Goal: Information Seeking & Learning: Check status

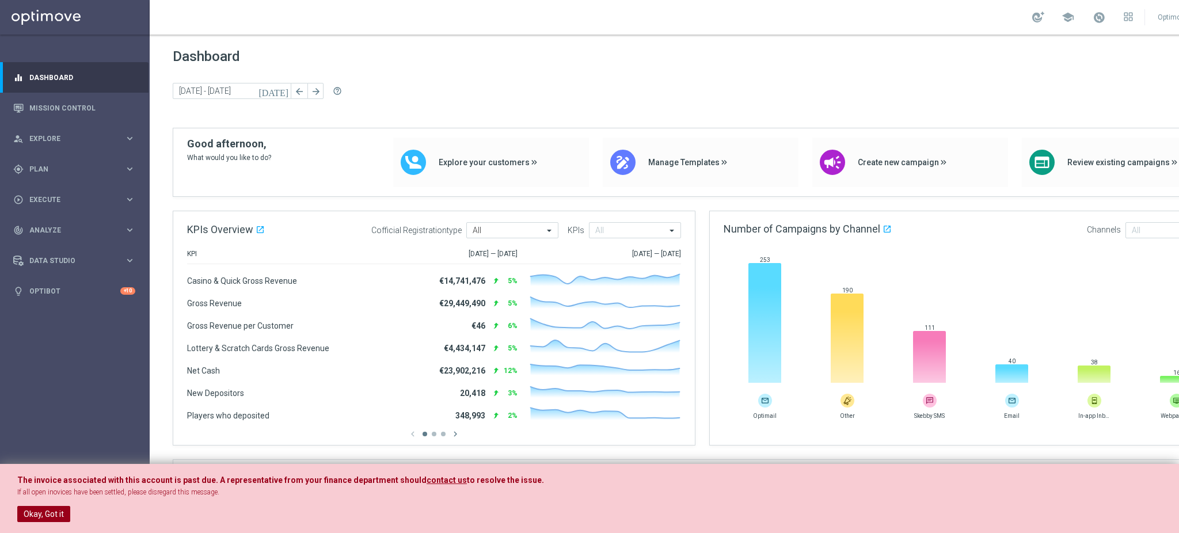
click at [47, 506] on button "Okay, Got it" at bounding box center [43, 514] width 53 height 16
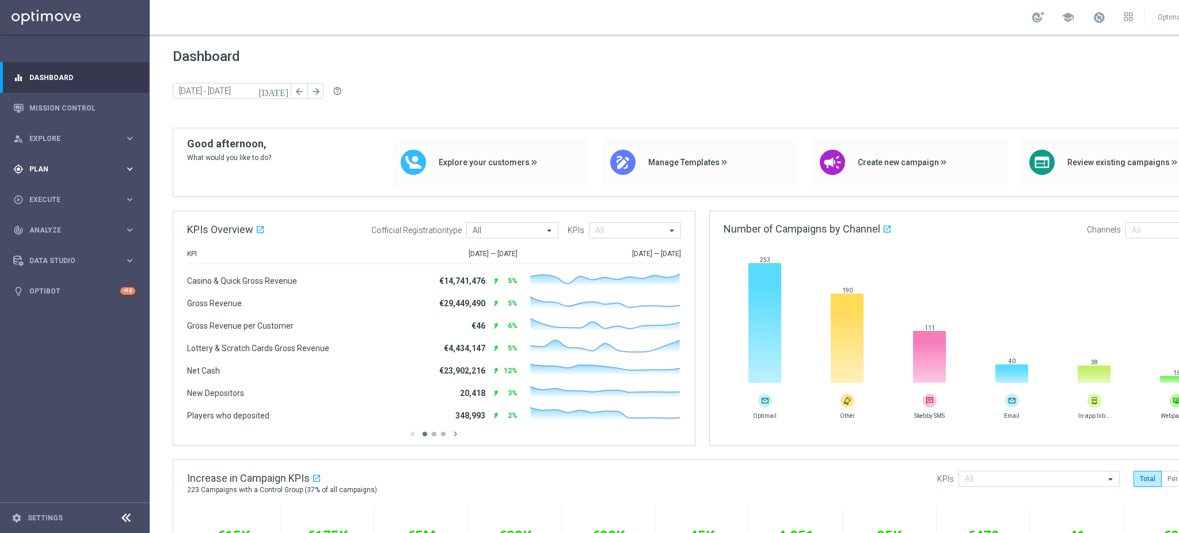
click at [109, 164] on div "gps_fixed Plan" at bounding box center [68, 169] width 111 height 10
click at [51, 246] on link "Streams" at bounding box center [75, 244] width 90 height 9
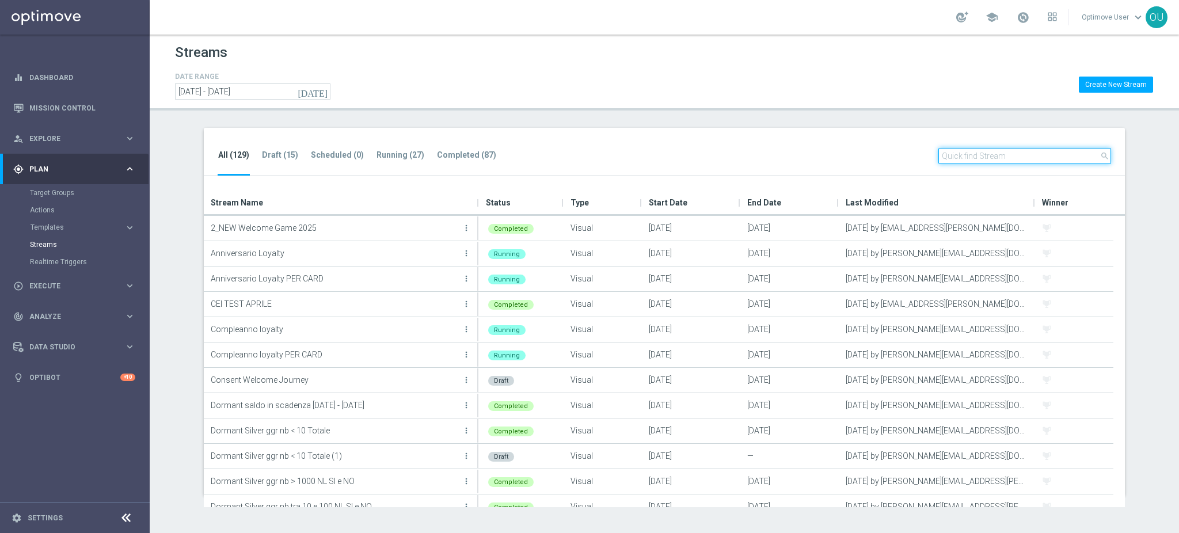
click at [1065, 153] on input "text" at bounding box center [1024, 156] width 173 height 16
paste input "Journey BETTING_ CE"
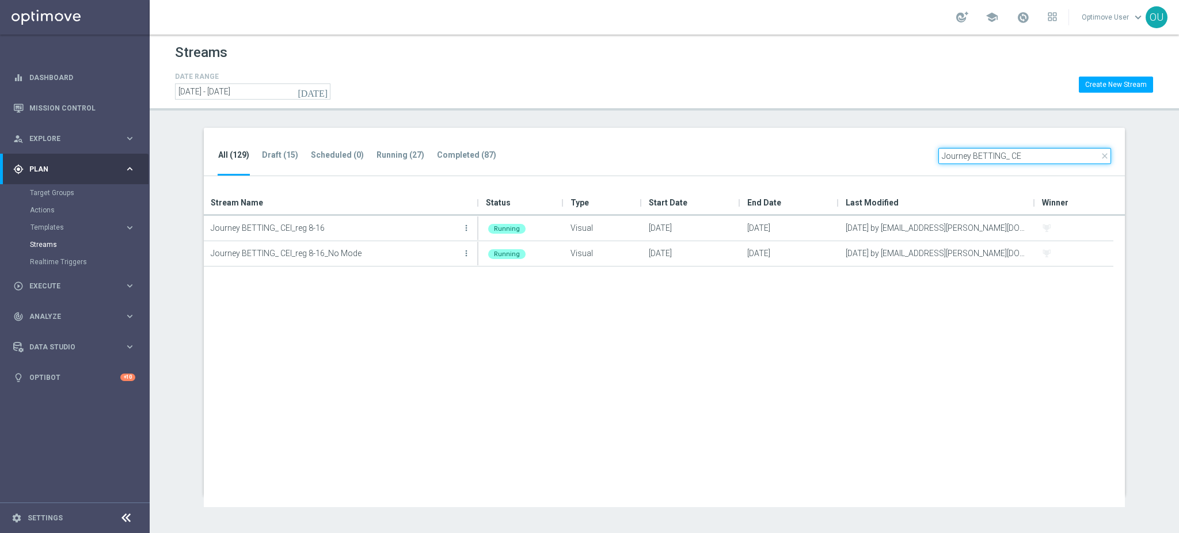
type input "Journey BETTING_ CE"
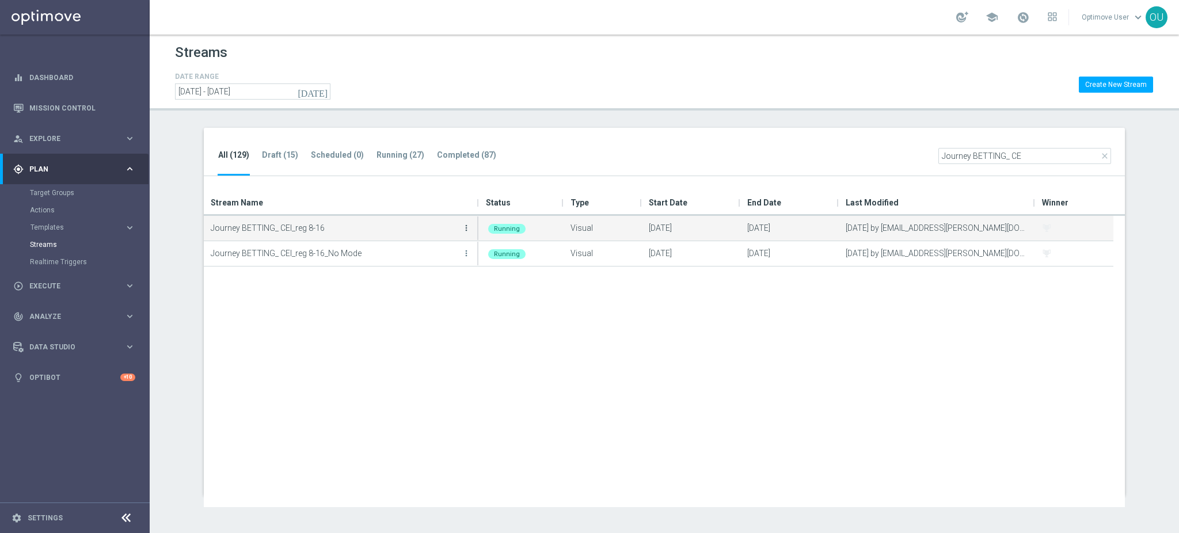
click at [463, 228] on icon "more_vert" at bounding box center [466, 227] width 9 height 9
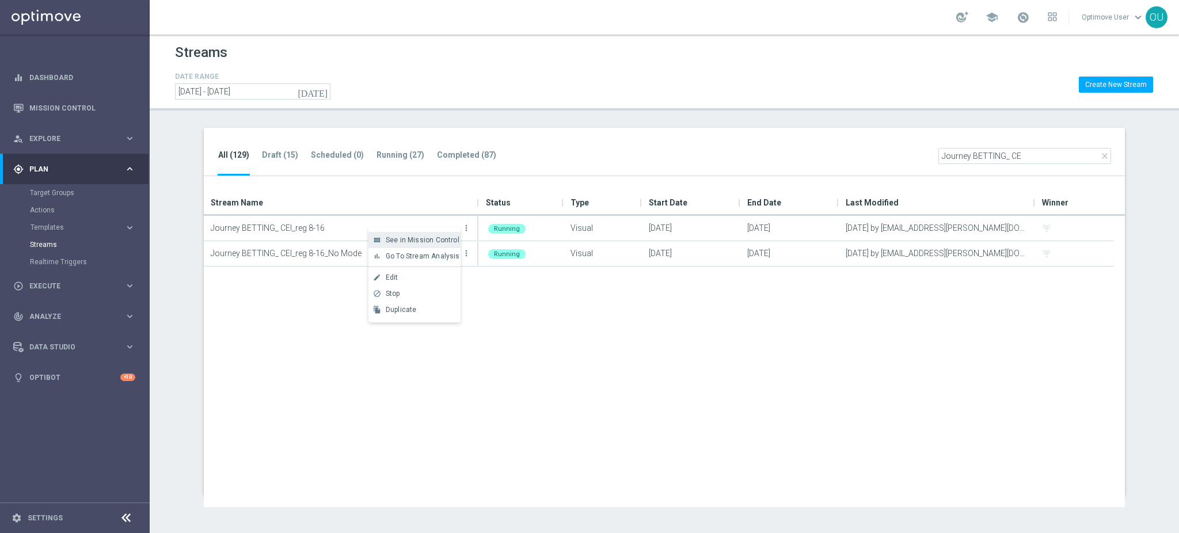
click at [421, 233] on div "view_module See in Mission Control" at bounding box center [414, 240] width 92 height 16
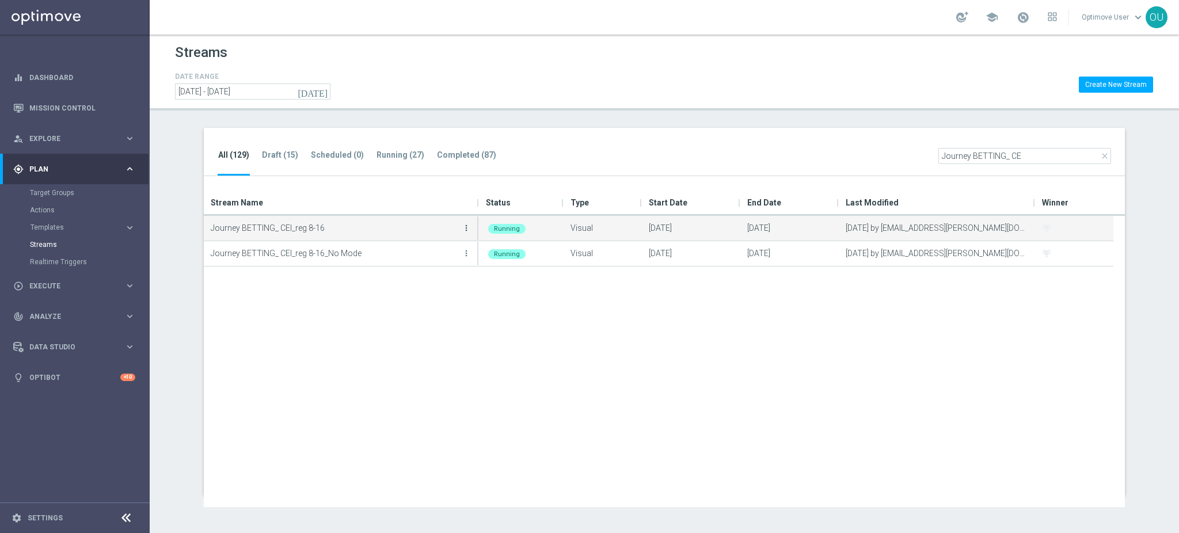
click at [468, 227] on icon "more_vert" at bounding box center [466, 227] width 9 height 9
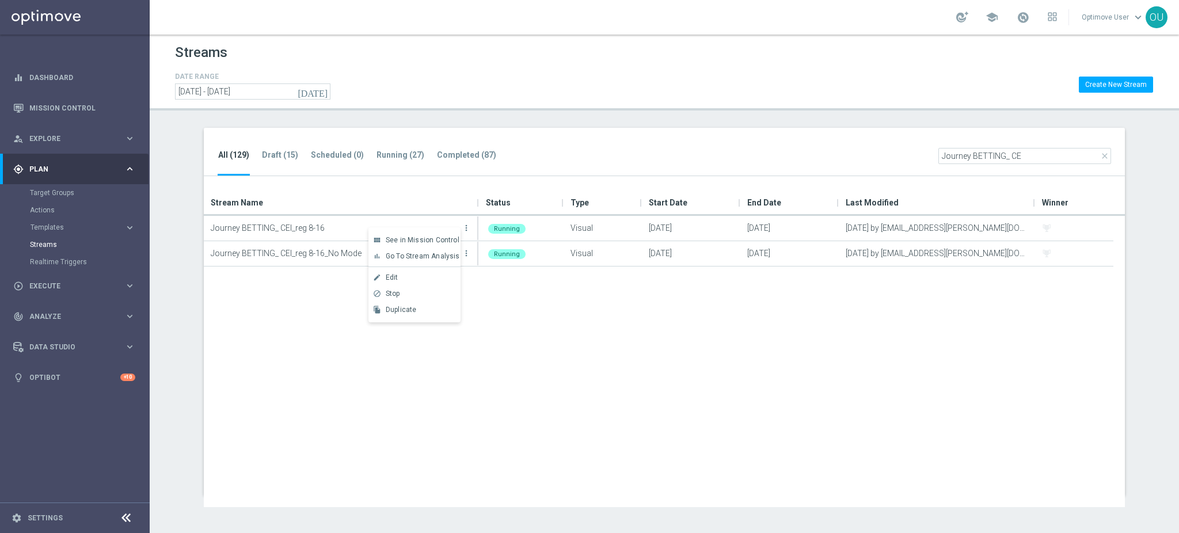
click at [397, 273] on span "Edit" at bounding box center [392, 277] width 13 height 8
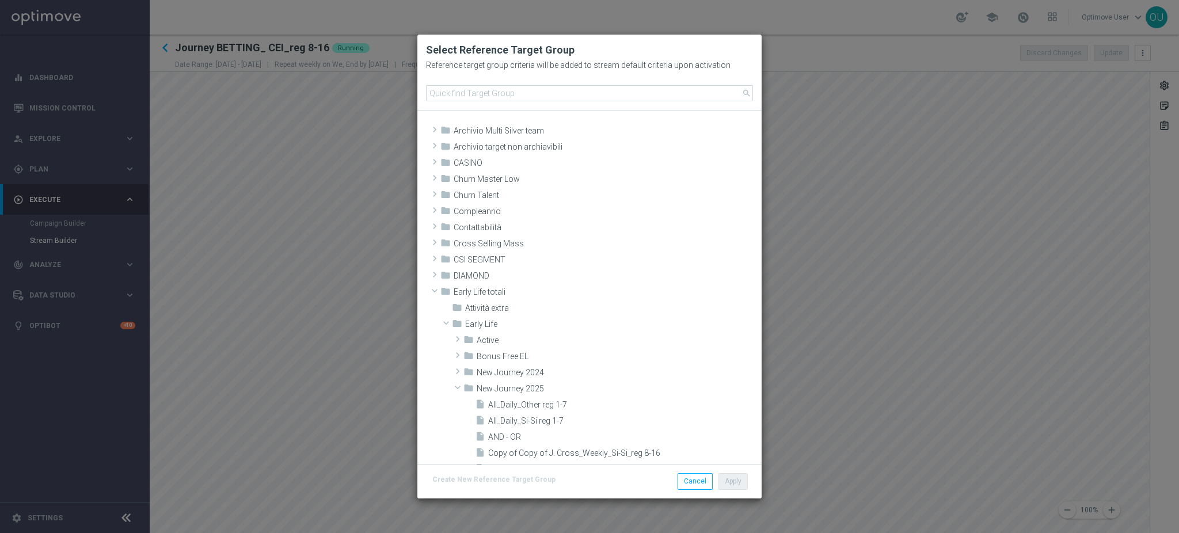
click at [868, 196] on modal-container "Select Reference Target Group Reference target group criteria will be added to …" at bounding box center [589, 266] width 1179 height 533
click at [687, 481] on button "Cancel" at bounding box center [695, 481] width 35 height 16
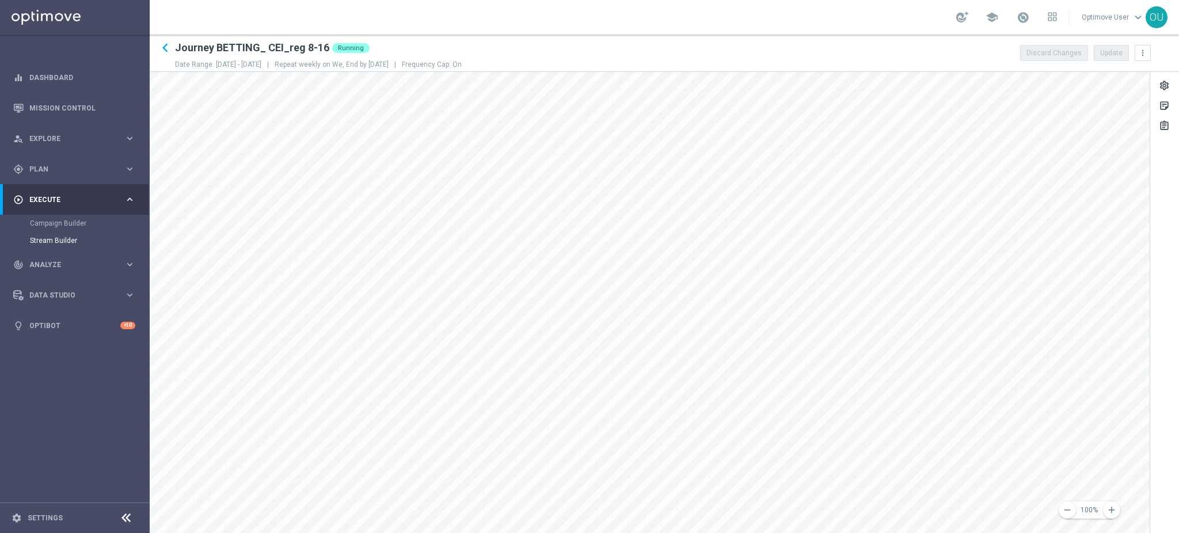
click at [956, 48] on div "keyboard_arrow_left Journey BETTING_ CEI_reg 8-16 Running Date Range: [DATE] - …" at bounding box center [664, 284] width 1029 height 499
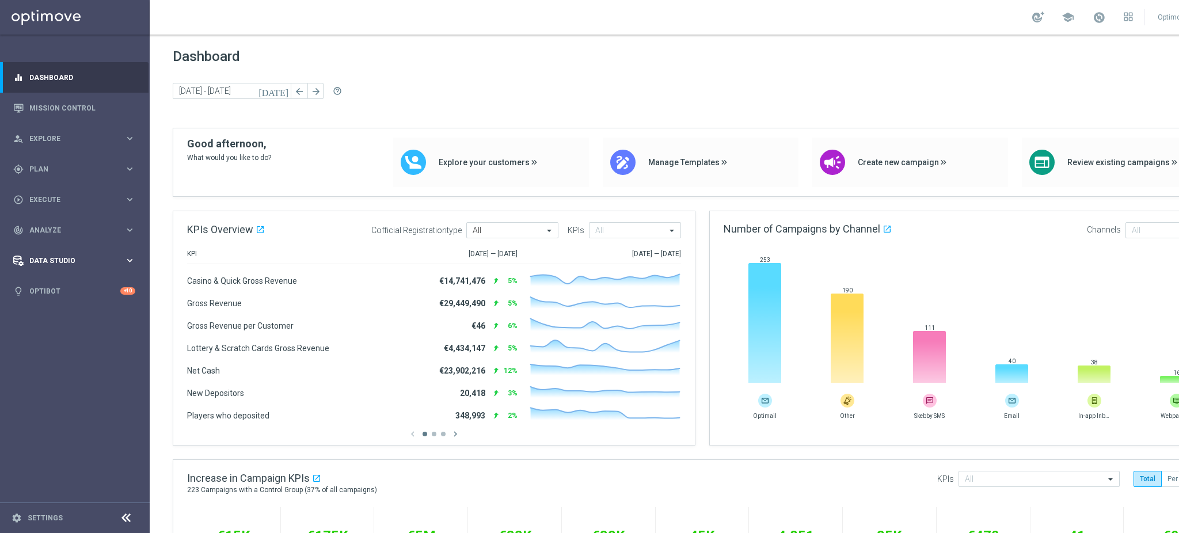
click at [99, 259] on span "Data Studio" at bounding box center [76, 260] width 95 height 7
click at [93, 238] on div "track_changes Analyze keyboard_arrow_right" at bounding box center [74, 230] width 149 height 31
click at [68, 256] on link "Customer 360" at bounding box center [75, 253] width 90 height 9
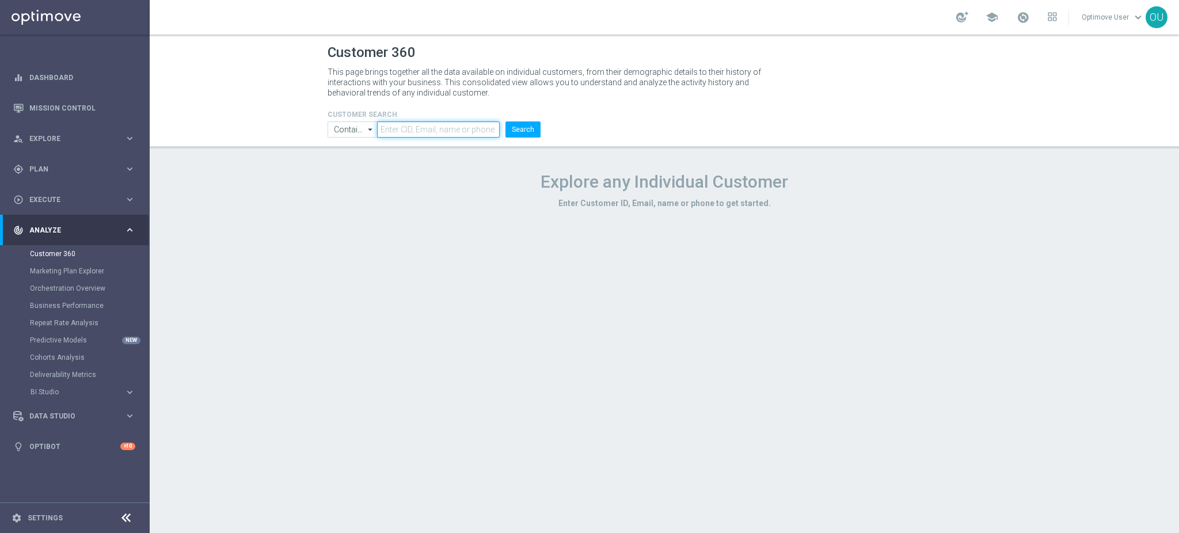
click at [440, 128] on input "text" at bounding box center [438, 129] width 123 height 16
paste input "6713964"
type input "6713964"
click at [506, 121] on button "Search" at bounding box center [523, 129] width 35 height 16
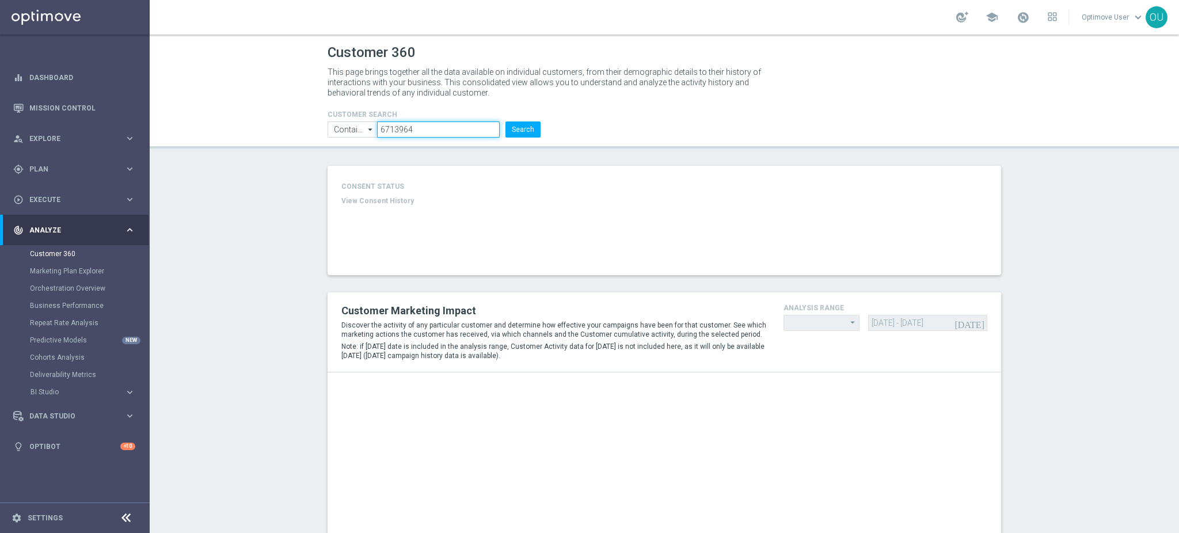
type input "Last 30 days"
type input "Total Deposit Amount"
type input "Last 30 days"
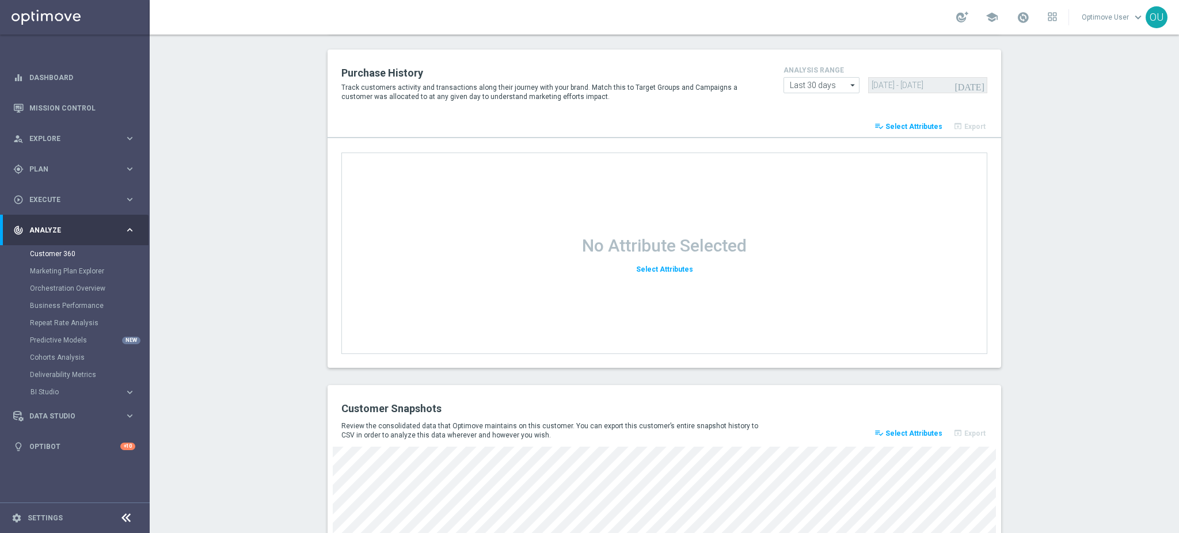
scroll to position [1463, 0]
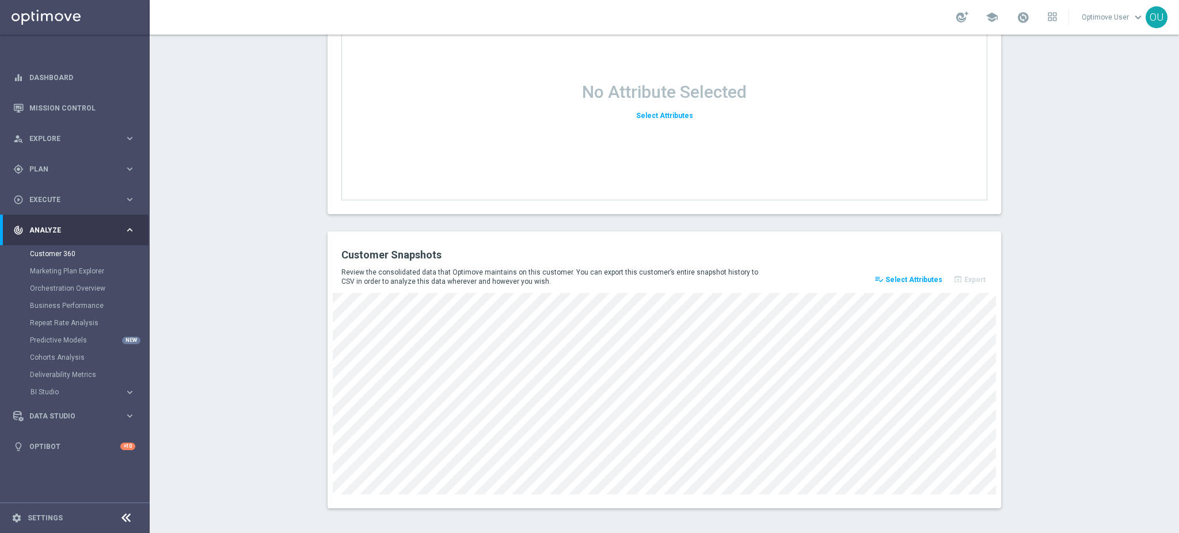
click at [903, 276] on span "Select Attributes" at bounding box center [914, 280] width 57 height 8
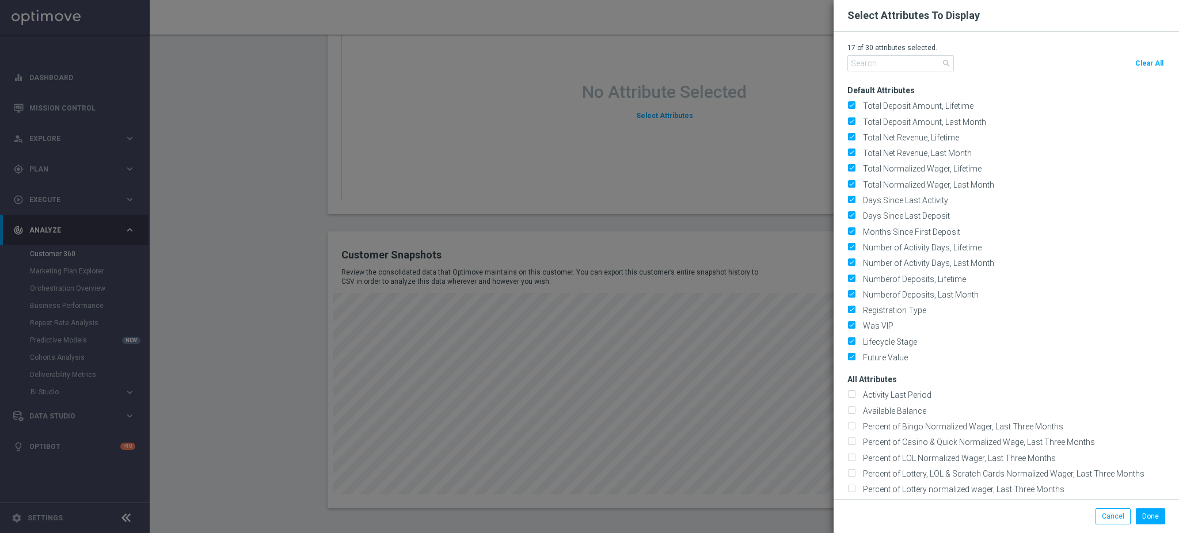
drag, startPoint x: 1147, startPoint y: 64, endPoint x: 881, endPoint y: 59, distance: 266.6
click at [1135, 64] on span "Clear All" at bounding box center [1149, 63] width 28 height 8
checkbox input "false"
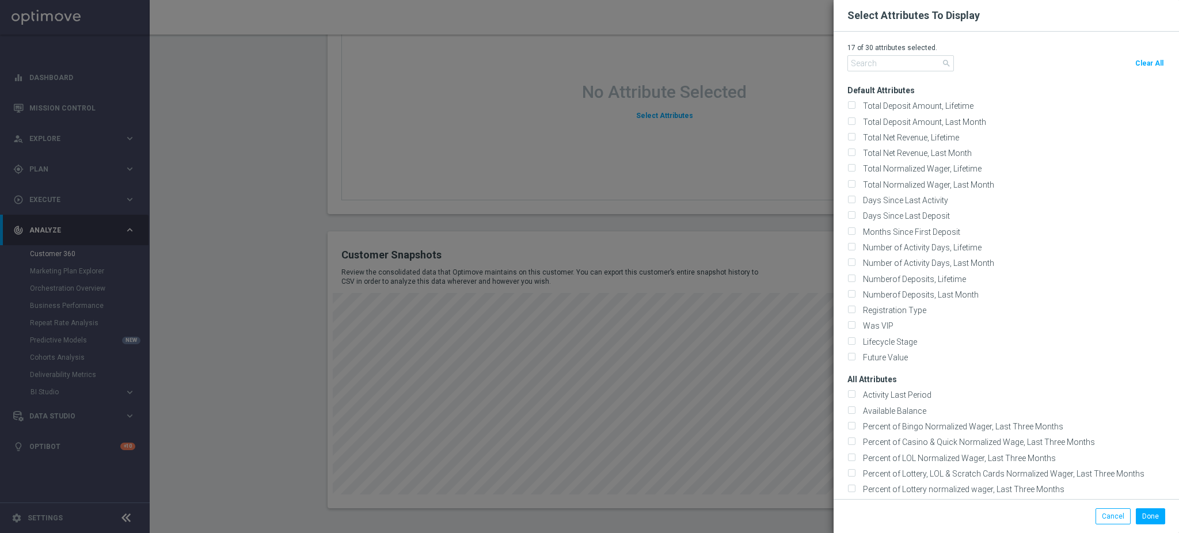
checkbox input "false"
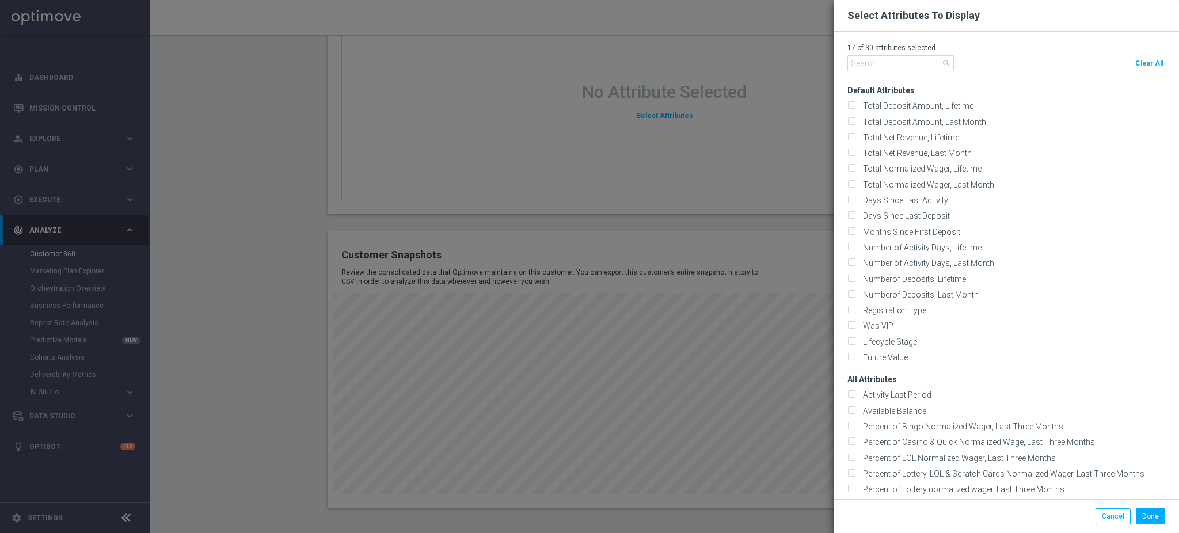
checkbox input "false"
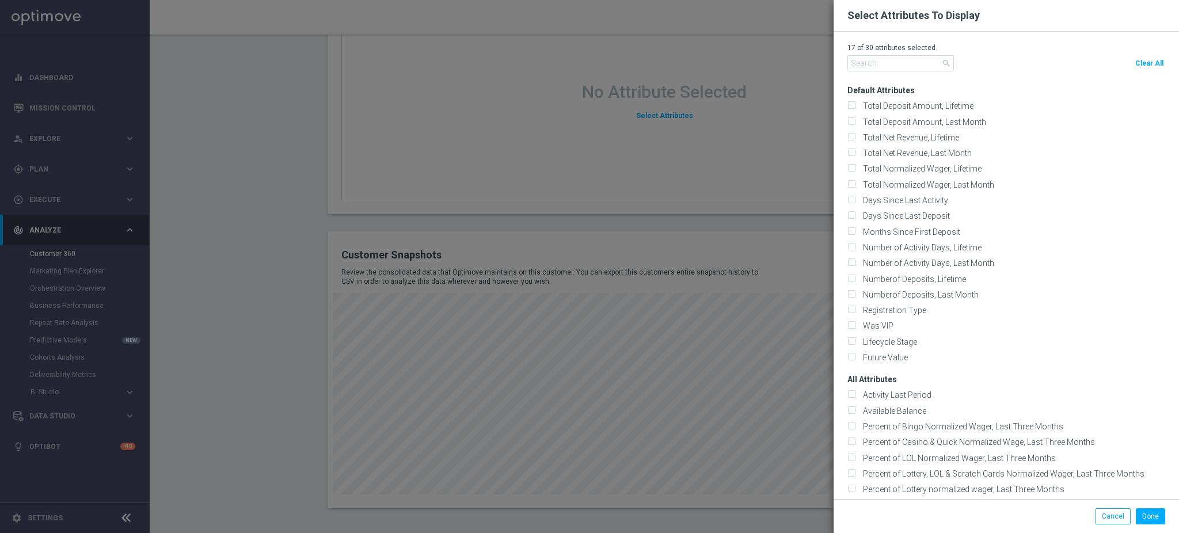
checkbox input "false"
click at [872, 55] on input "text" at bounding box center [901, 63] width 107 height 16
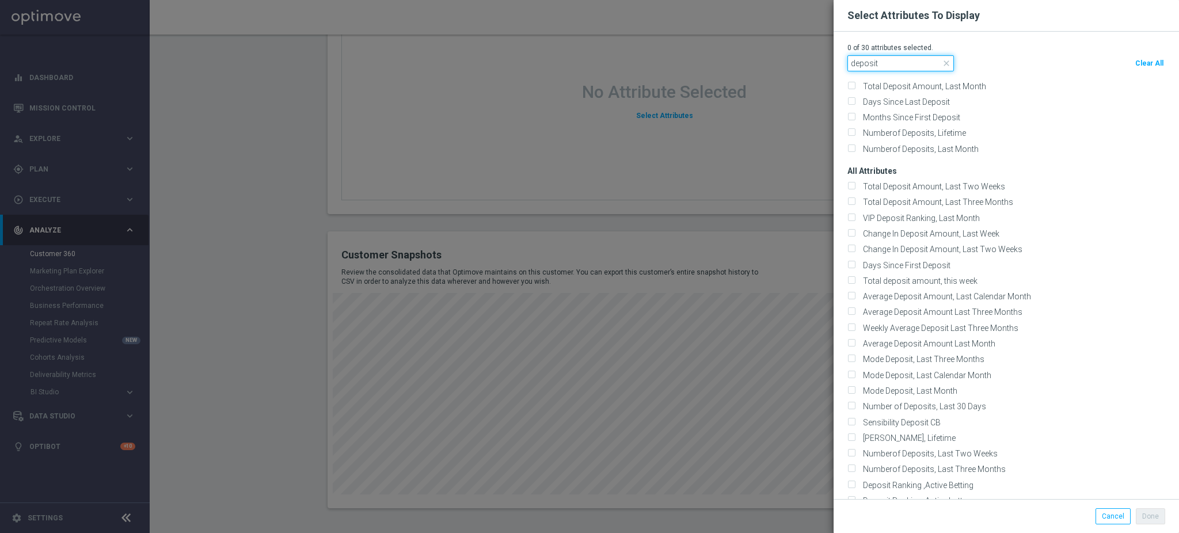
scroll to position [0, 0]
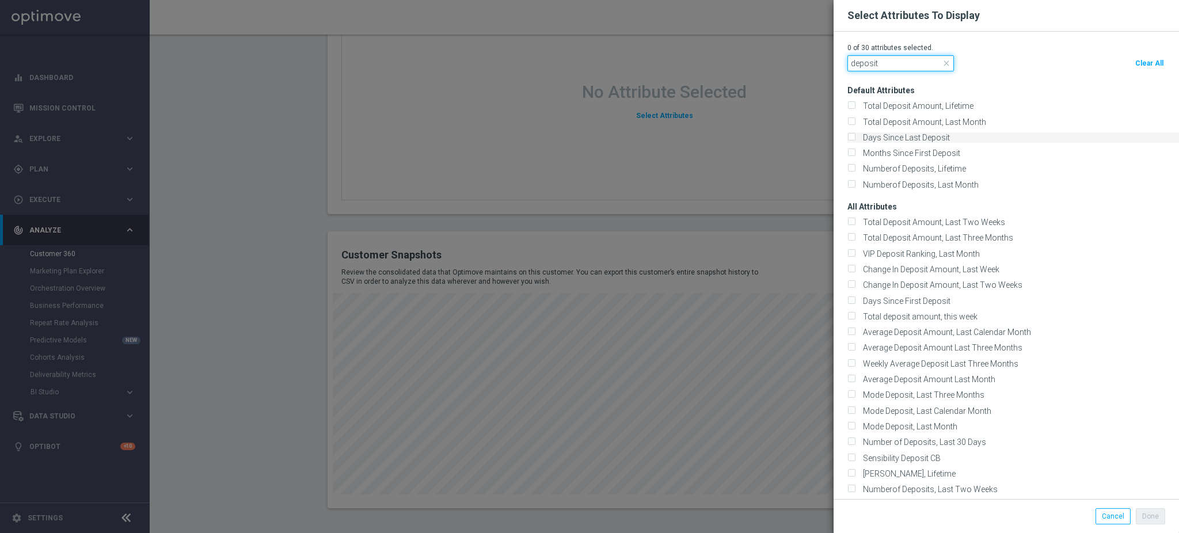
type input "deposit"
click at [922, 138] on label "Days Since Last Deposit" at bounding box center [904, 137] width 91 height 10
click at [855, 138] on input "Days Since Last Deposit" at bounding box center [851, 138] width 7 height 7
checkbox input "true"
click at [910, 183] on label "Numberof Deposits, Last Month" at bounding box center [919, 185] width 120 height 10
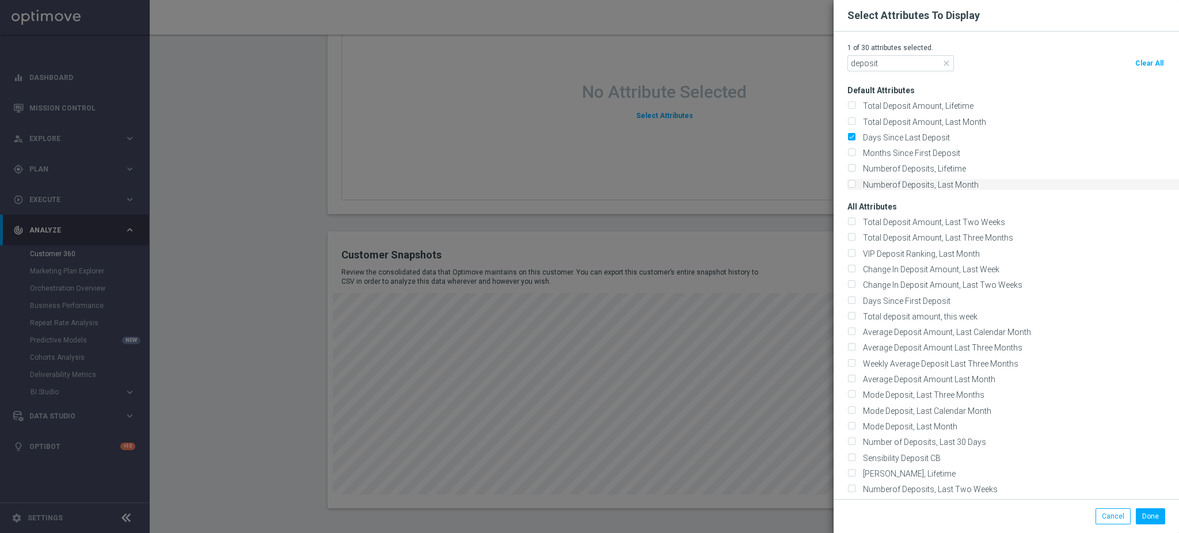
click at [855, 183] on input "Numberof Deposits, Last Month" at bounding box center [851, 184] width 7 height 7
checkbox input "true"
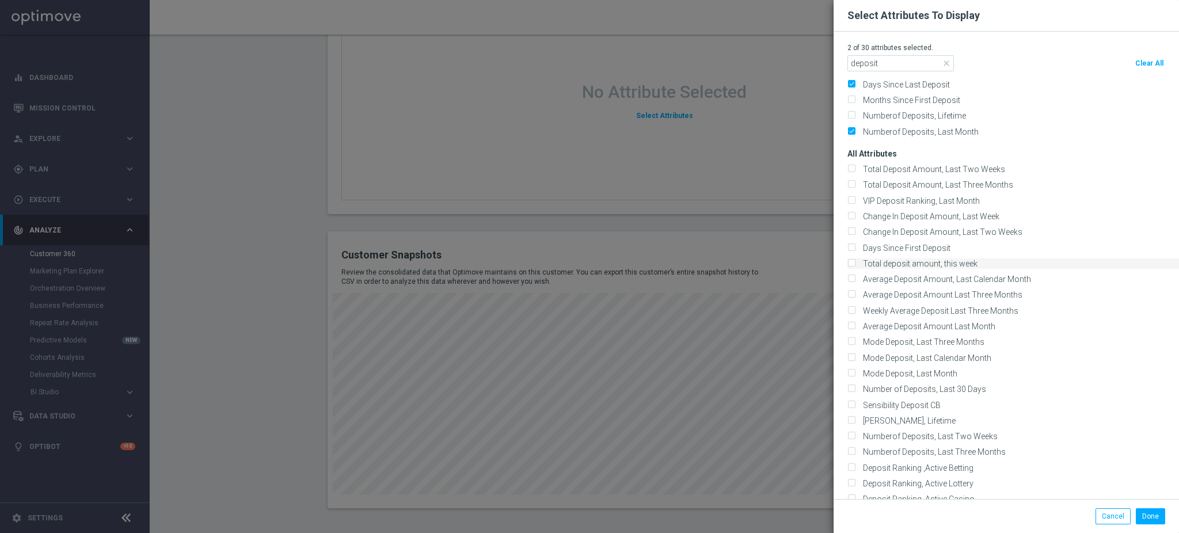
scroll to position [77, 0]
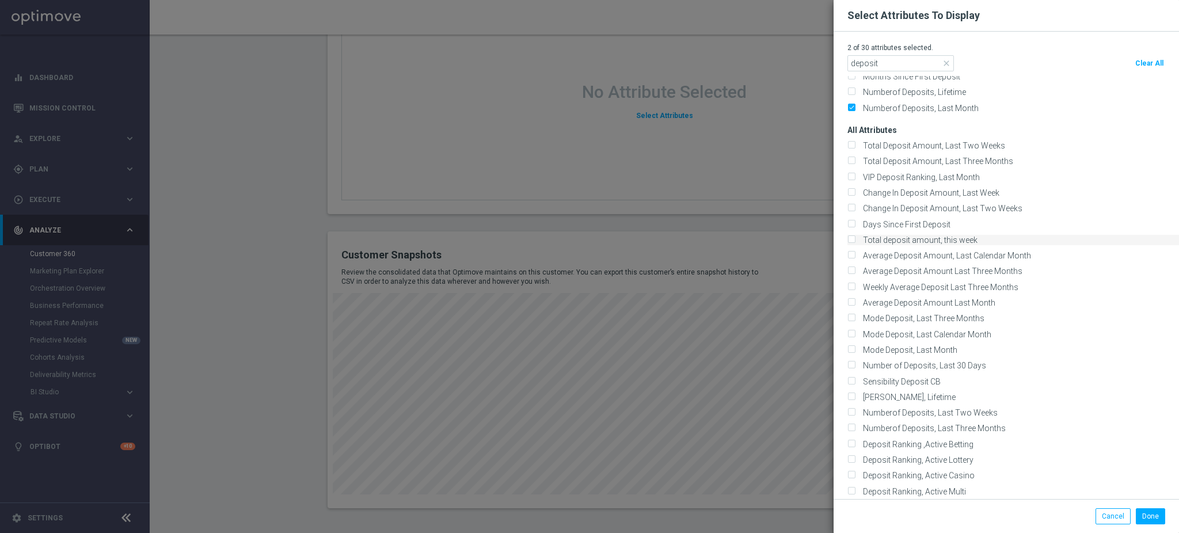
click at [925, 240] on label "Total deposit amount, this week" at bounding box center [918, 240] width 119 height 10
click at [855, 240] on input "Total deposit amount, this week" at bounding box center [851, 240] width 7 height 7
checkbox input "true"
click at [1139, 519] on button "Done" at bounding box center [1150, 516] width 29 height 16
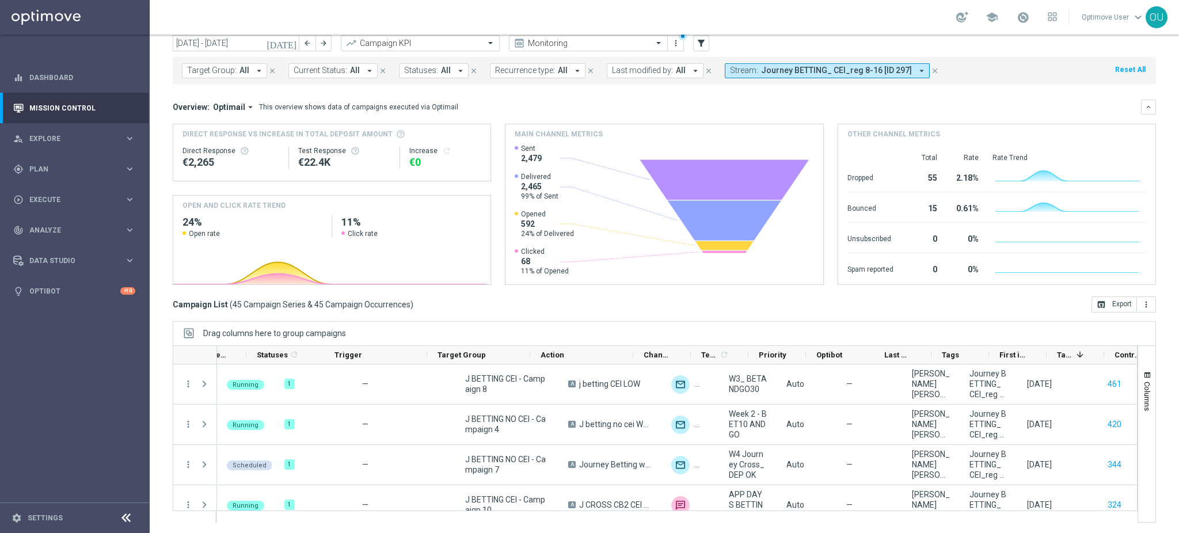
scroll to position [0, 29]
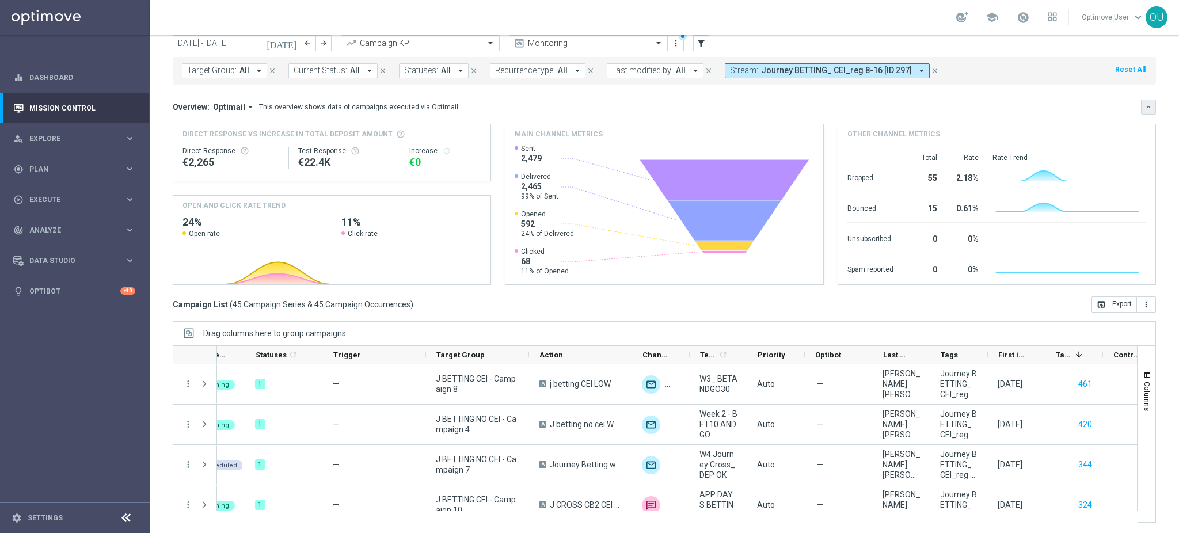
click at [1145, 110] on icon "keyboard_arrow_down" at bounding box center [1149, 107] width 8 height 8
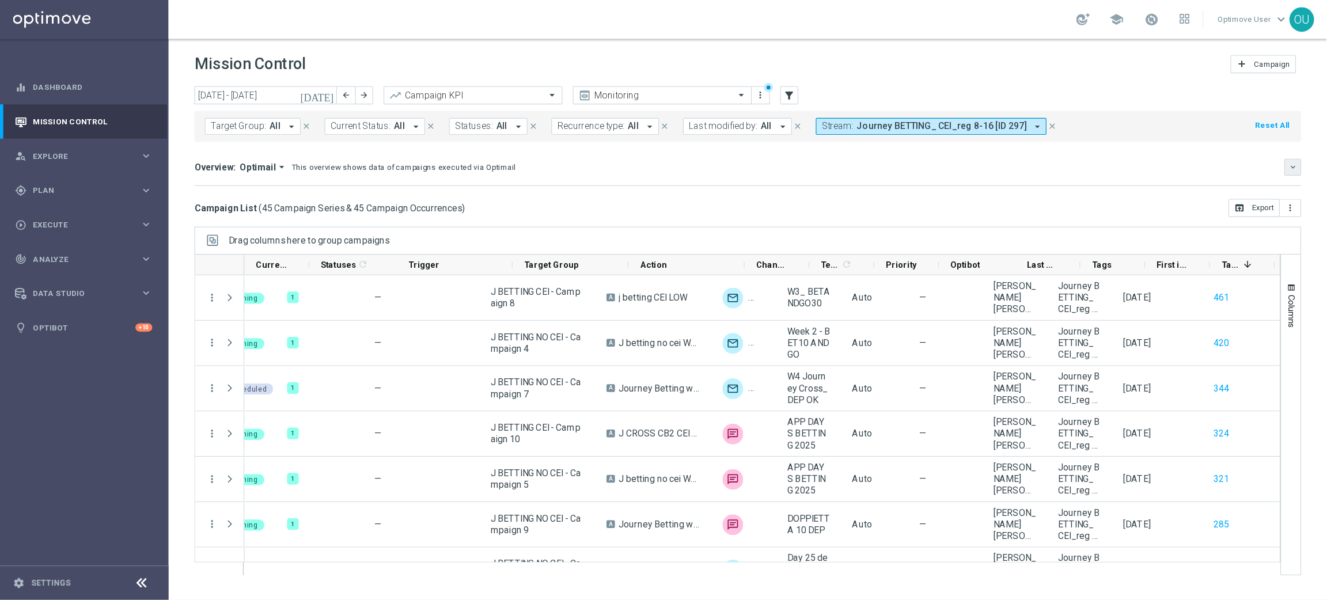
scroll to position [0, 0]
